Goal: Task Accomplishment & Management: Use online tool/utility

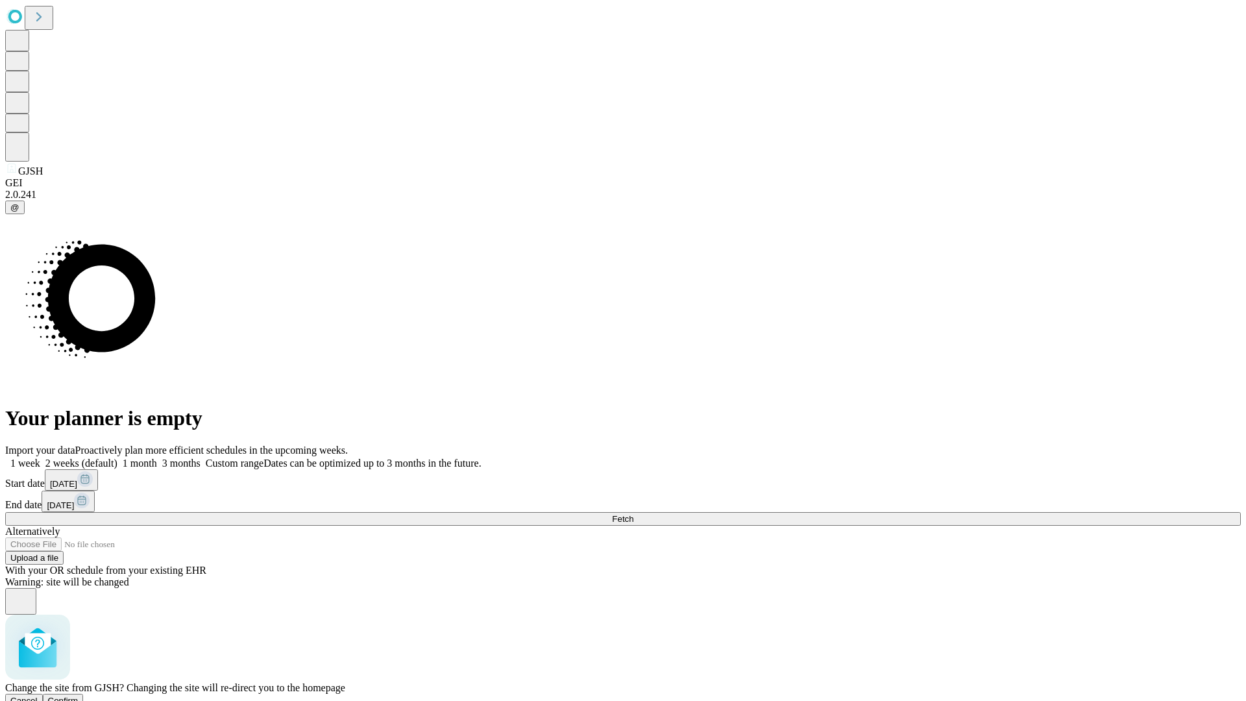
click at [79, 696] on span "Confirm" at bounding box center [63, 701] width 30 height 10
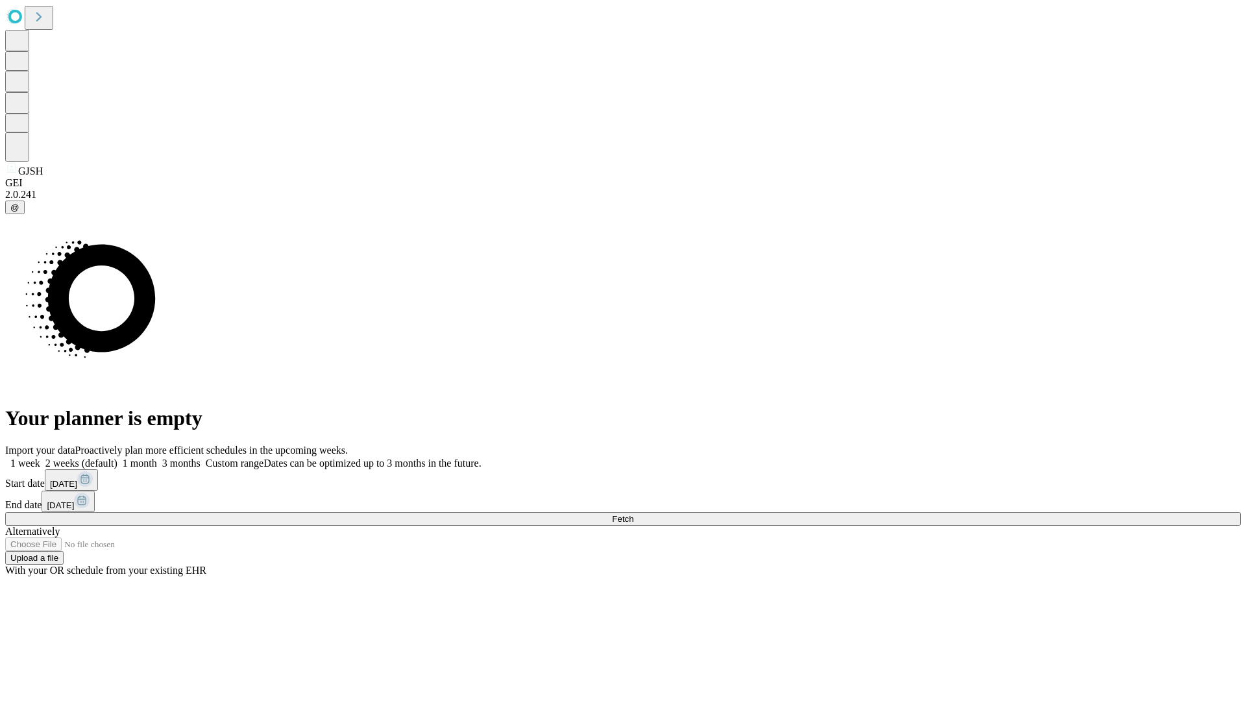
click at [40, 457] on label "1 week" at bounding box center [22, 462] width 35 height 11
click at [633, 514] on span "Fetch" at bounding box center [622, 519] width 21 height 10
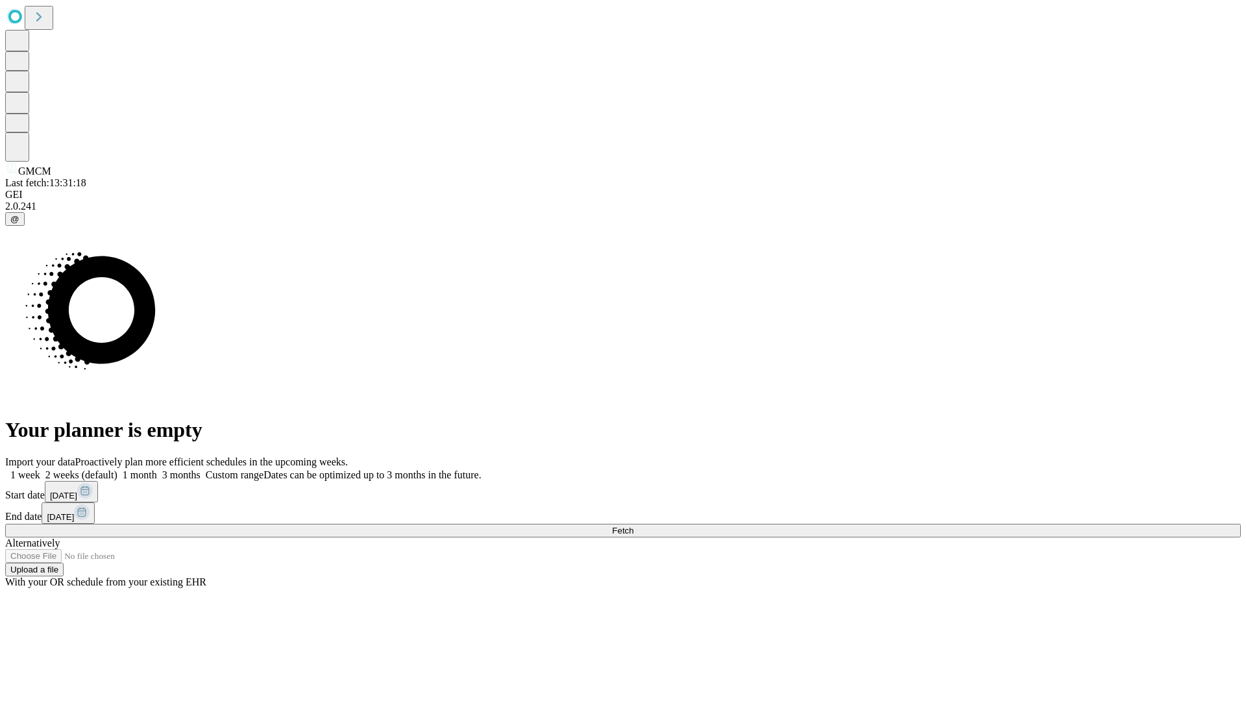
click at [633, 526] on span "Fetch" at bounding box center [622, 531] width 21 height 10
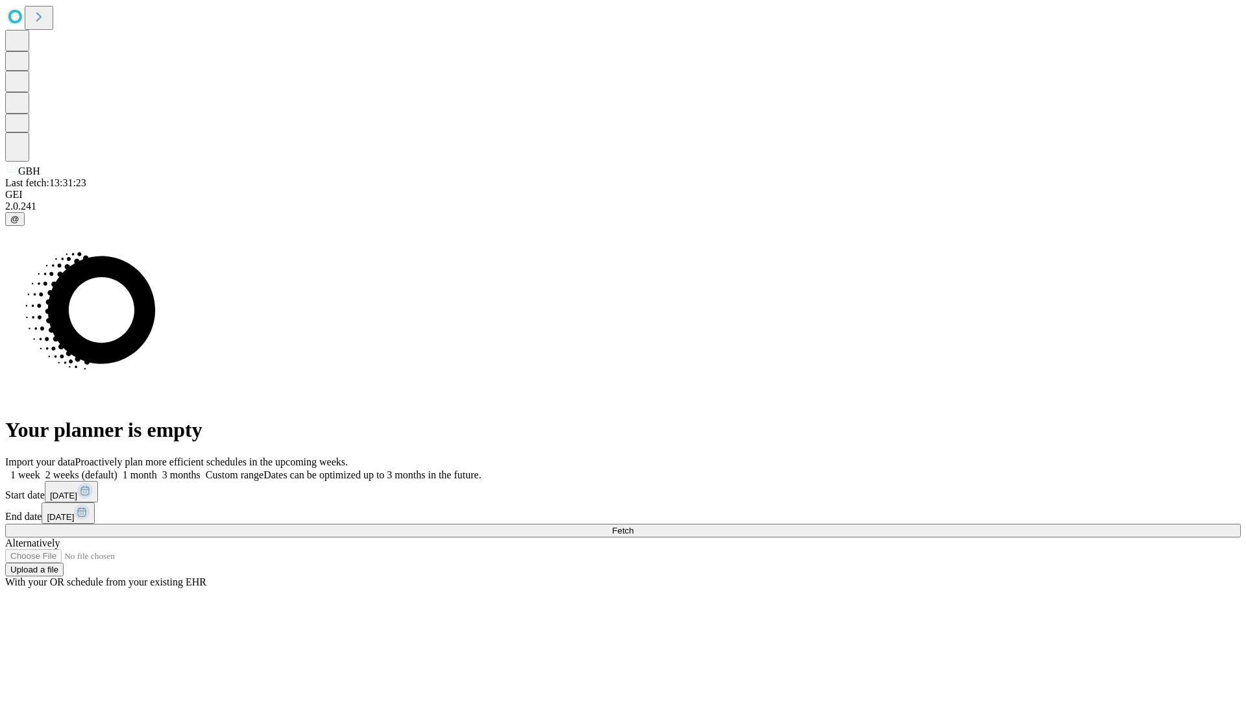
click at [40, 469] on label "1 week" at bounding box center [22, 474] width 35 height 11
click at [633, 526] on span "Fetch" at bounding box center [622, 531] width 21 height 10
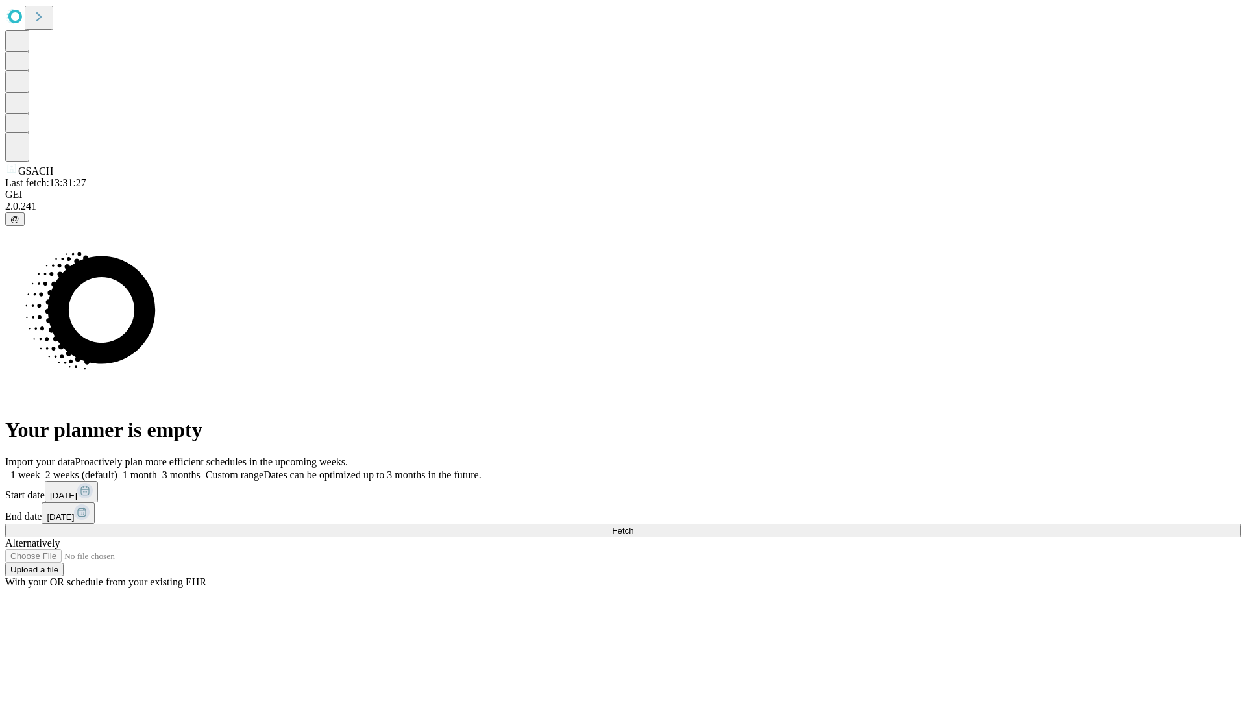
click at [40, 469] on label "1 week" at bounding box center [22, 474] width 35 height 11
click at [633, 526] on span "Fetch" at bounding box center [622, 531] width 21 height 10
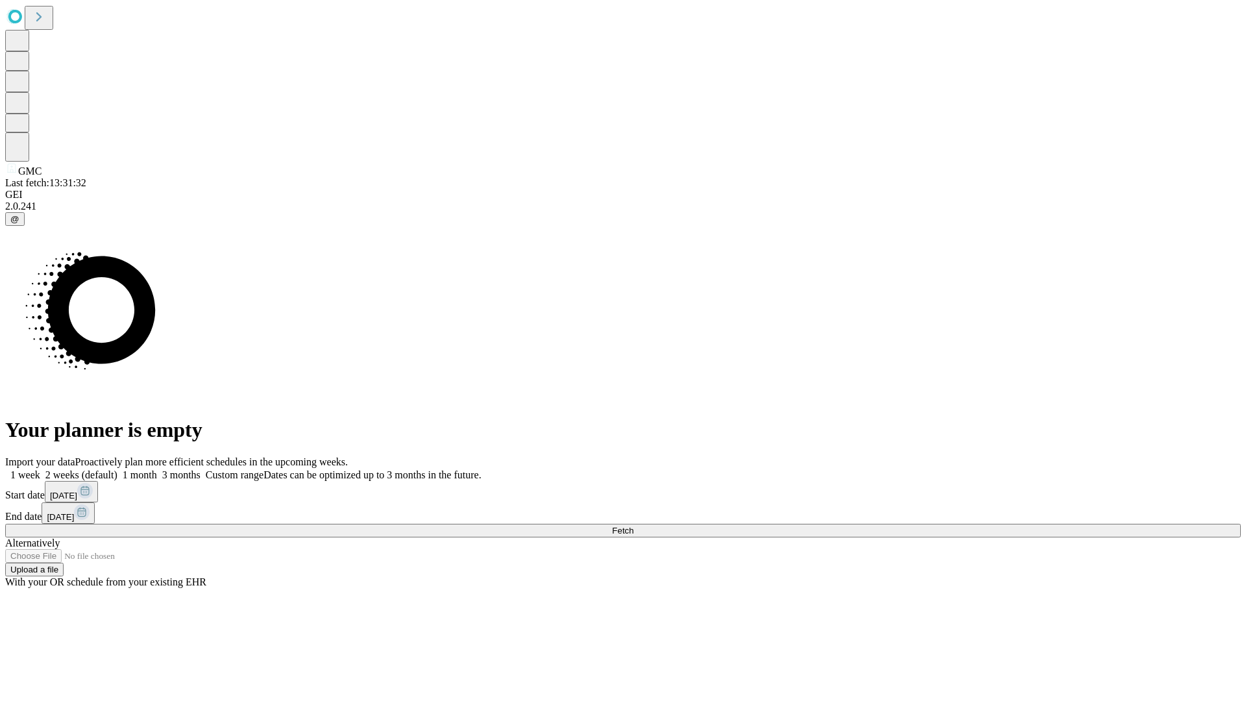
click at [40, 469] on label "1 week" at bounding box center [22, 474] width 35 height 11
click at [633, 526] on span "Fetch" at bounding box center [622, 531] width 21 height 10
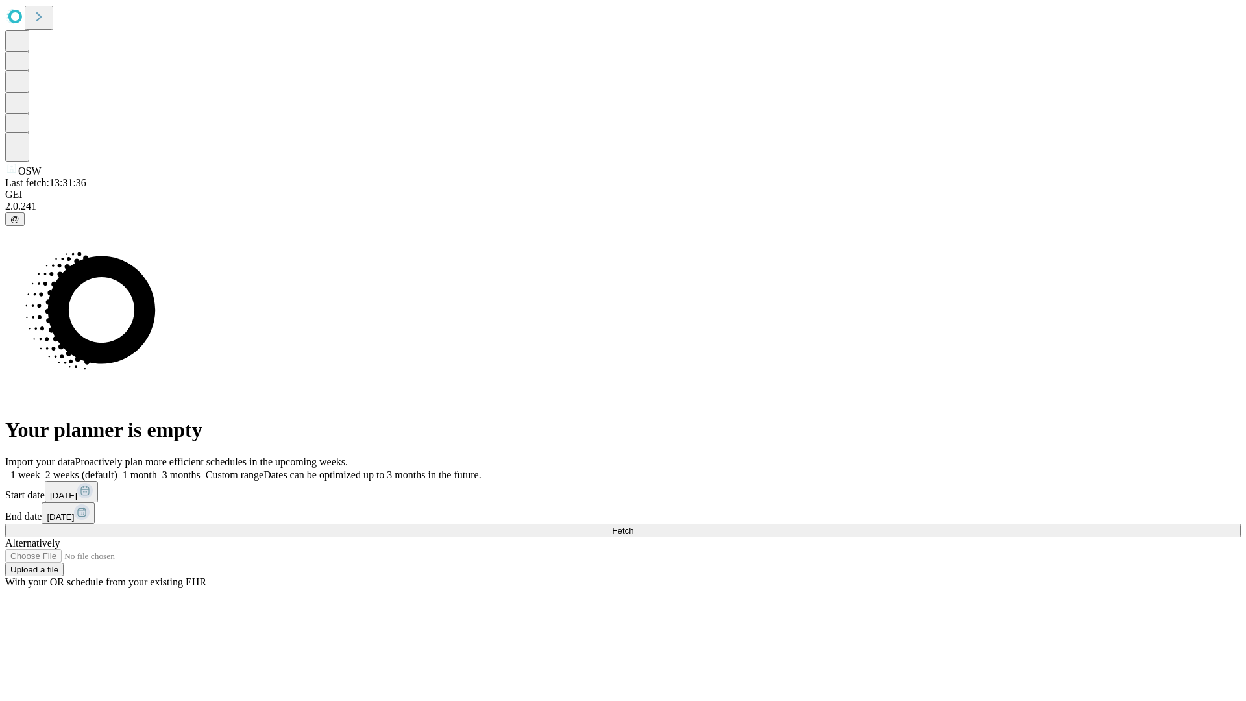
click at [633, 526] on span "Fetch" at bounding box center [622, 531] width 21 height 10
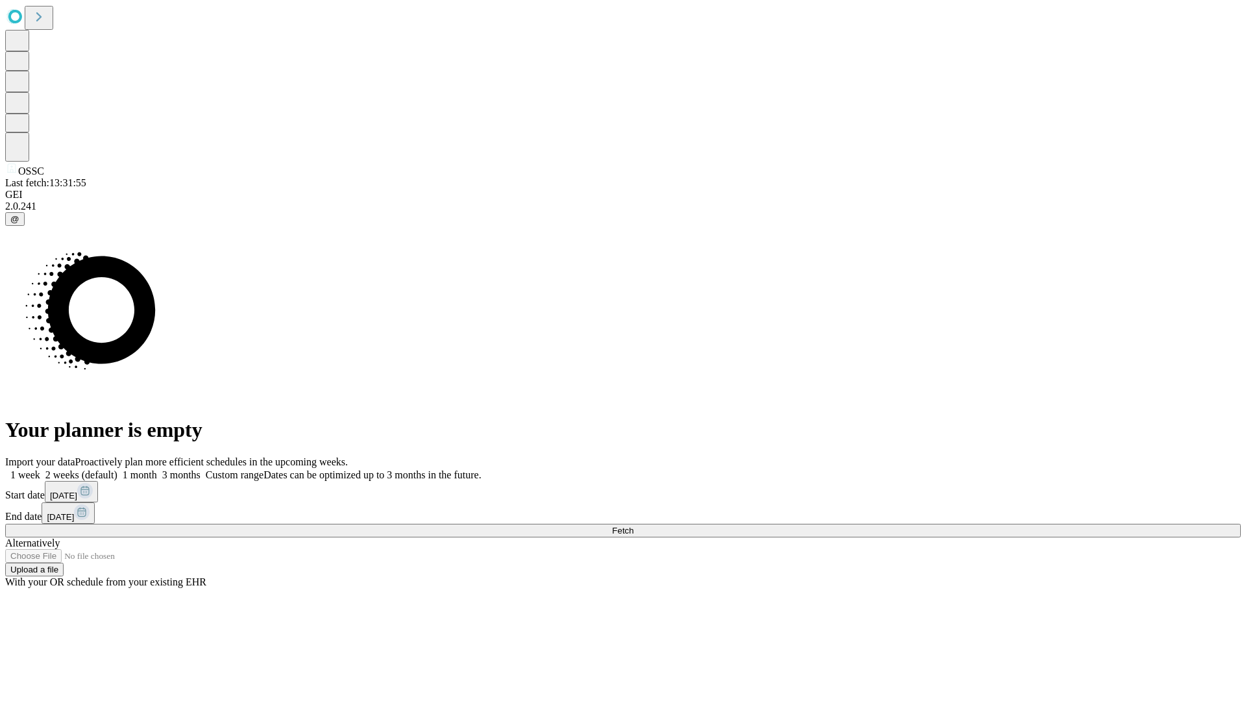
click at [40, 469] on label "1 week" at bounding box center [22, 474] width 35 height 11
click at [633, 526] on span "Fetch" at bounding box center [622, 531] width 21 height 10
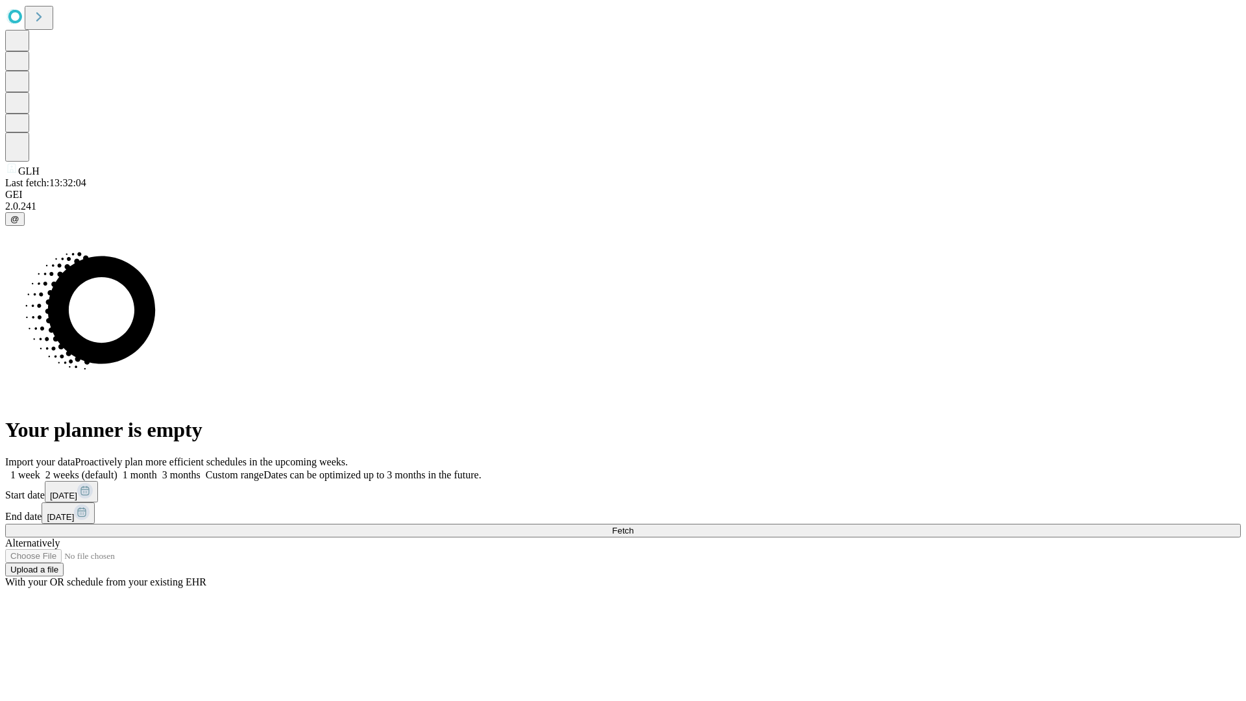
click at [40, 469] on label "1 week" at bounding box center [22, 474] width 35 height 11
click at [633, 526] on span "Fetch" at bounding box center [622, 531] width 21 height 10
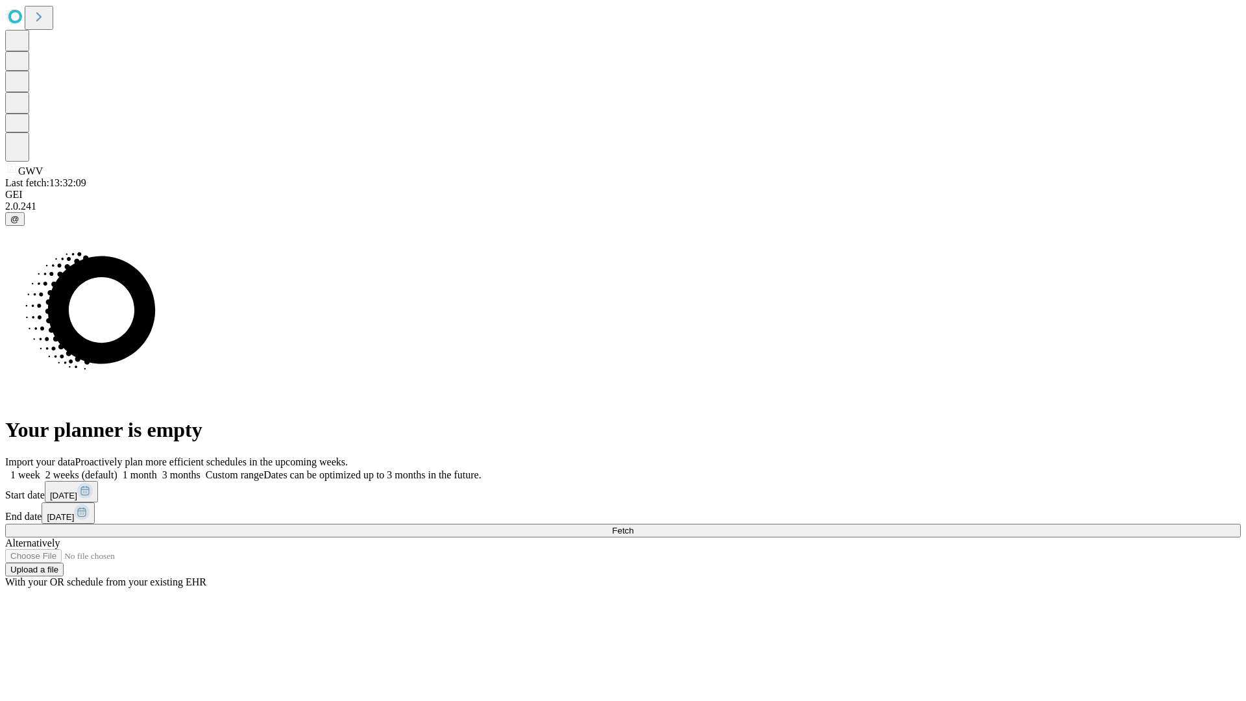
click at [40, 469] on label "1 week" at bounding box center [22, 474] width 35 height 11
click at [633, 526] on span "Fetch" at bounding box center [622, 531] width 21 height 10
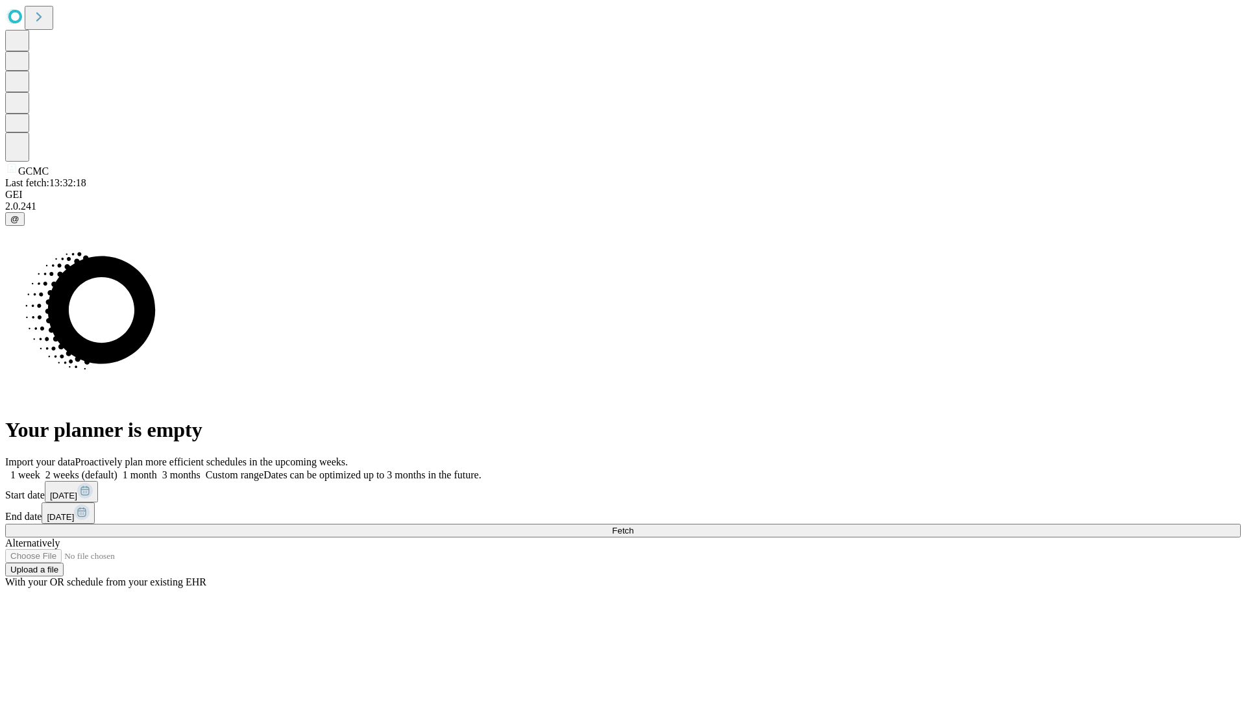
click at [40, 469] on label "1 week" at bounding box center [22, 474] width 35 height 11
click at [633, 526] on span "Fetch" at bounding box center [622, 531] width 21 height 10
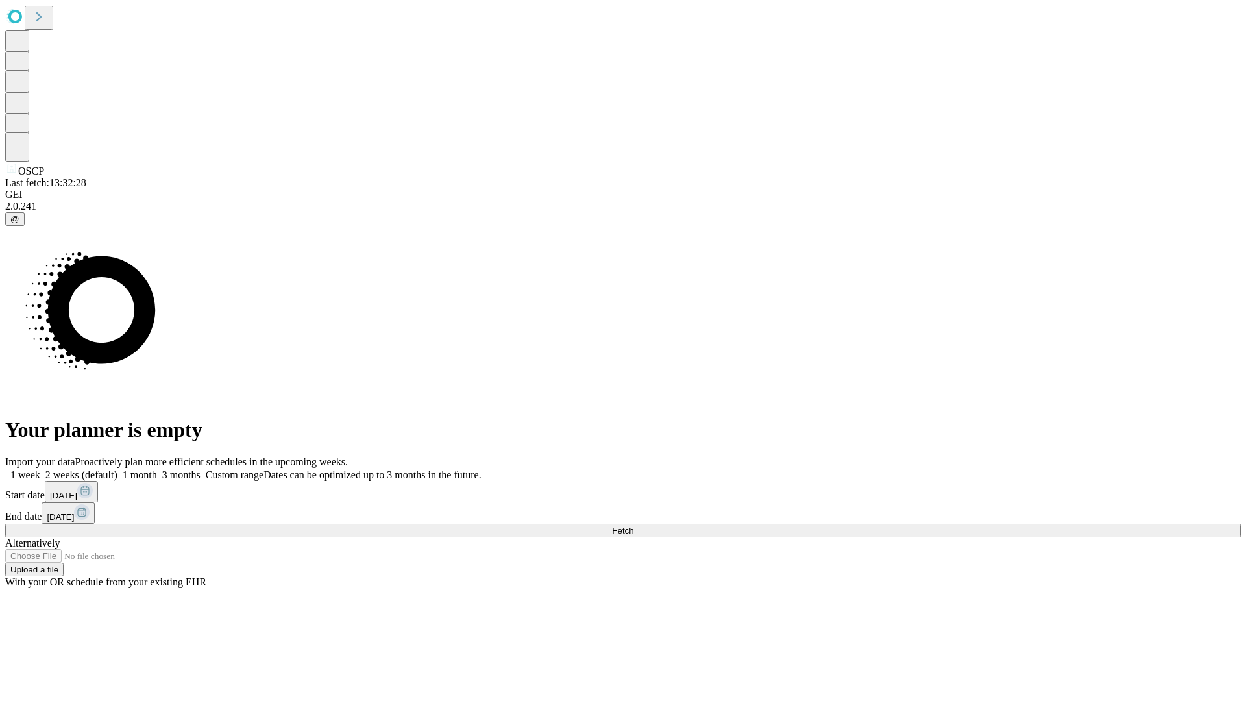
click at [40, 469] on label "1 week" at bounding box center [22, 474] width 35 height 11
click at [633, 526] on span "Fetch" at bounding box center [622, 531] width 21 height 10
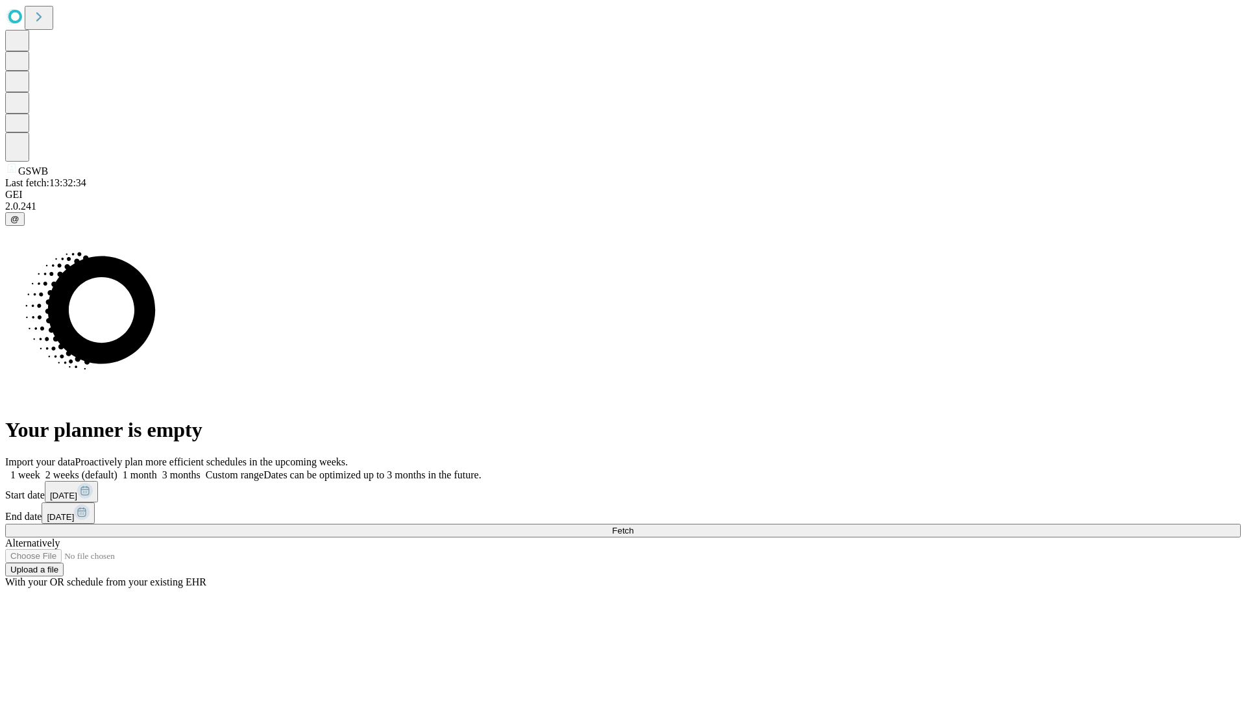
click at [633, 526] on span "Fetch" at bounding box center [622, 531] width 21 height 10
